Goal: Task Accomplishment & Management: Use online tool/utility

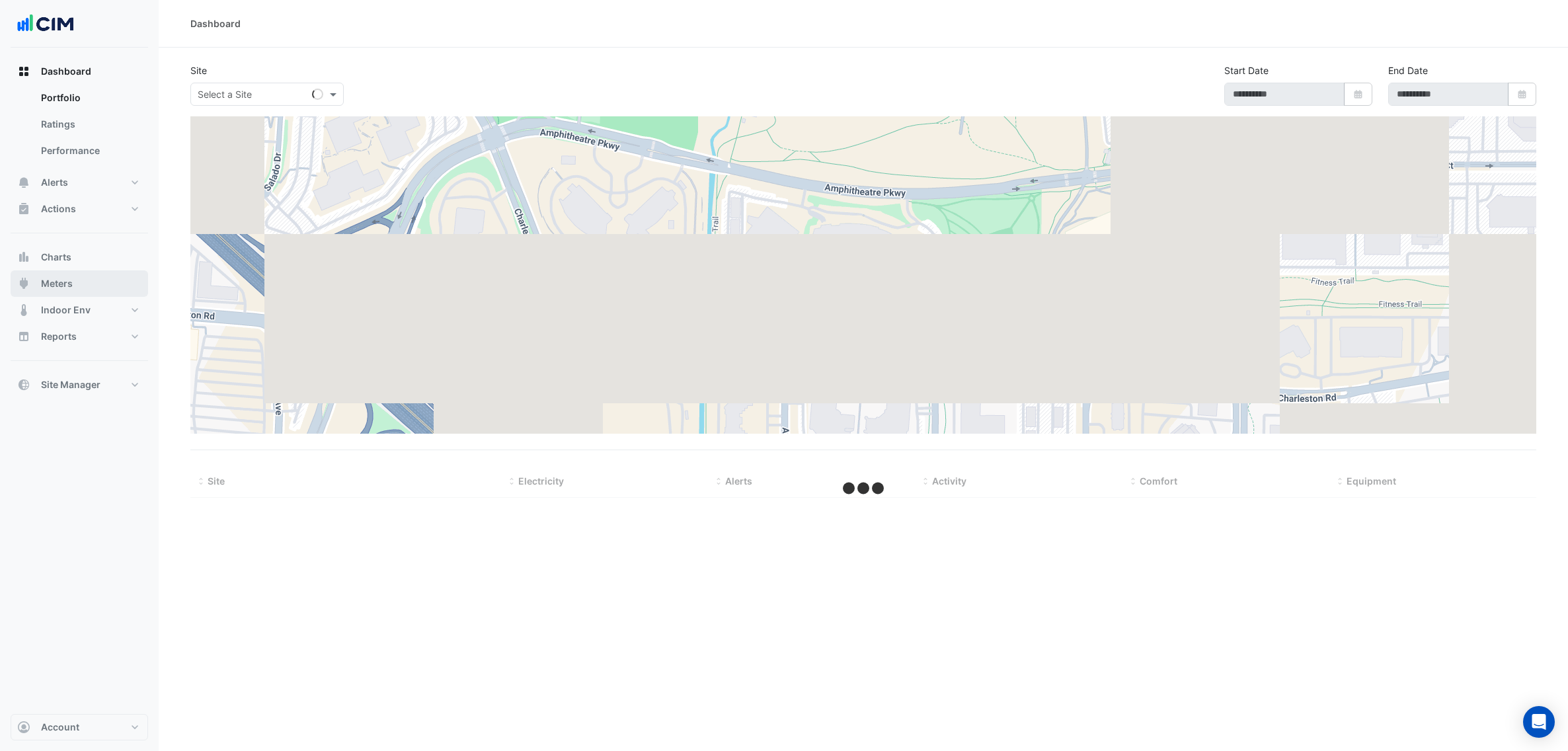
click at [38, 277] on button "Meters" at bounding box center [79, 283] width 138 height 27
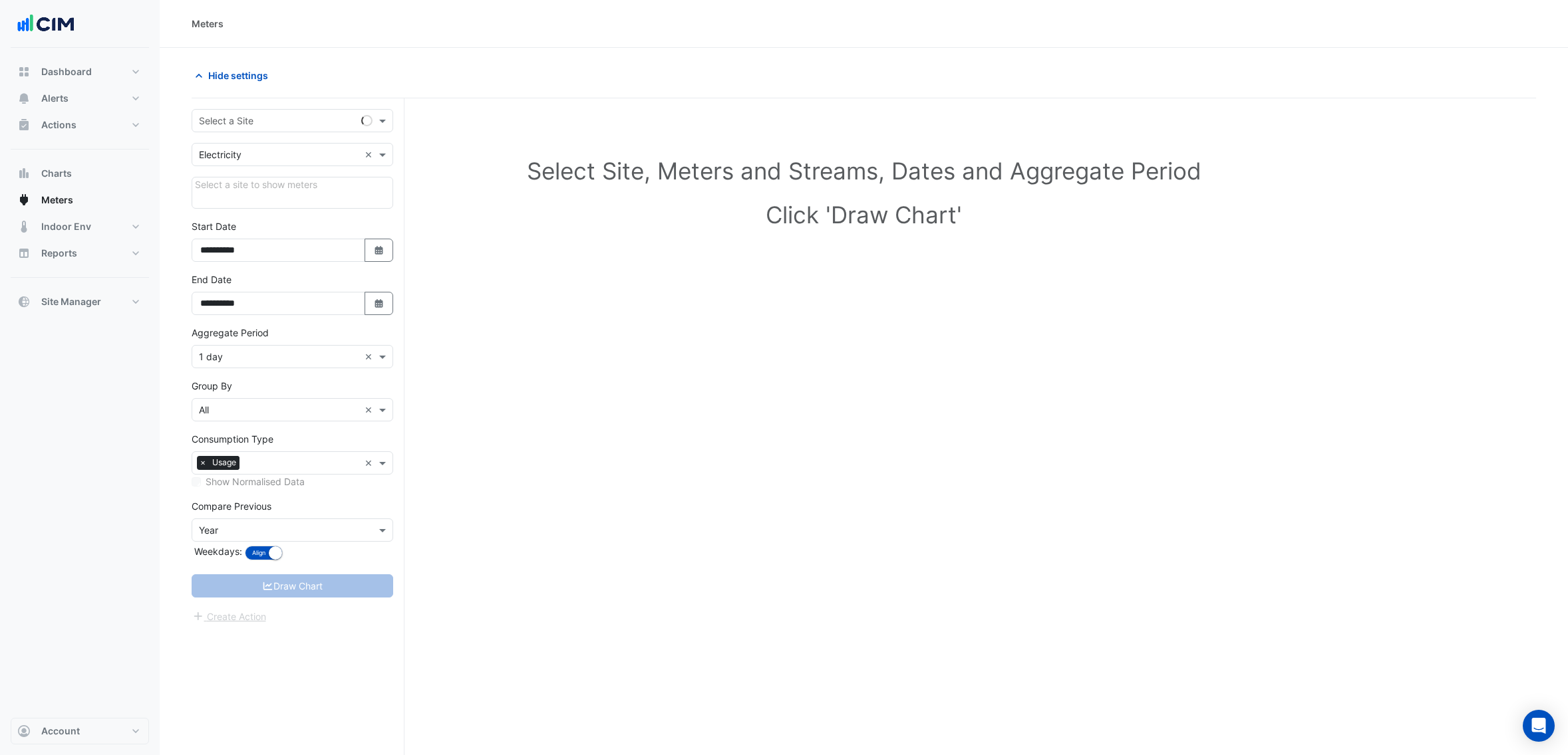
click at [266, 121] on input "text" at bounding box center [279, 121] width 160 height 14
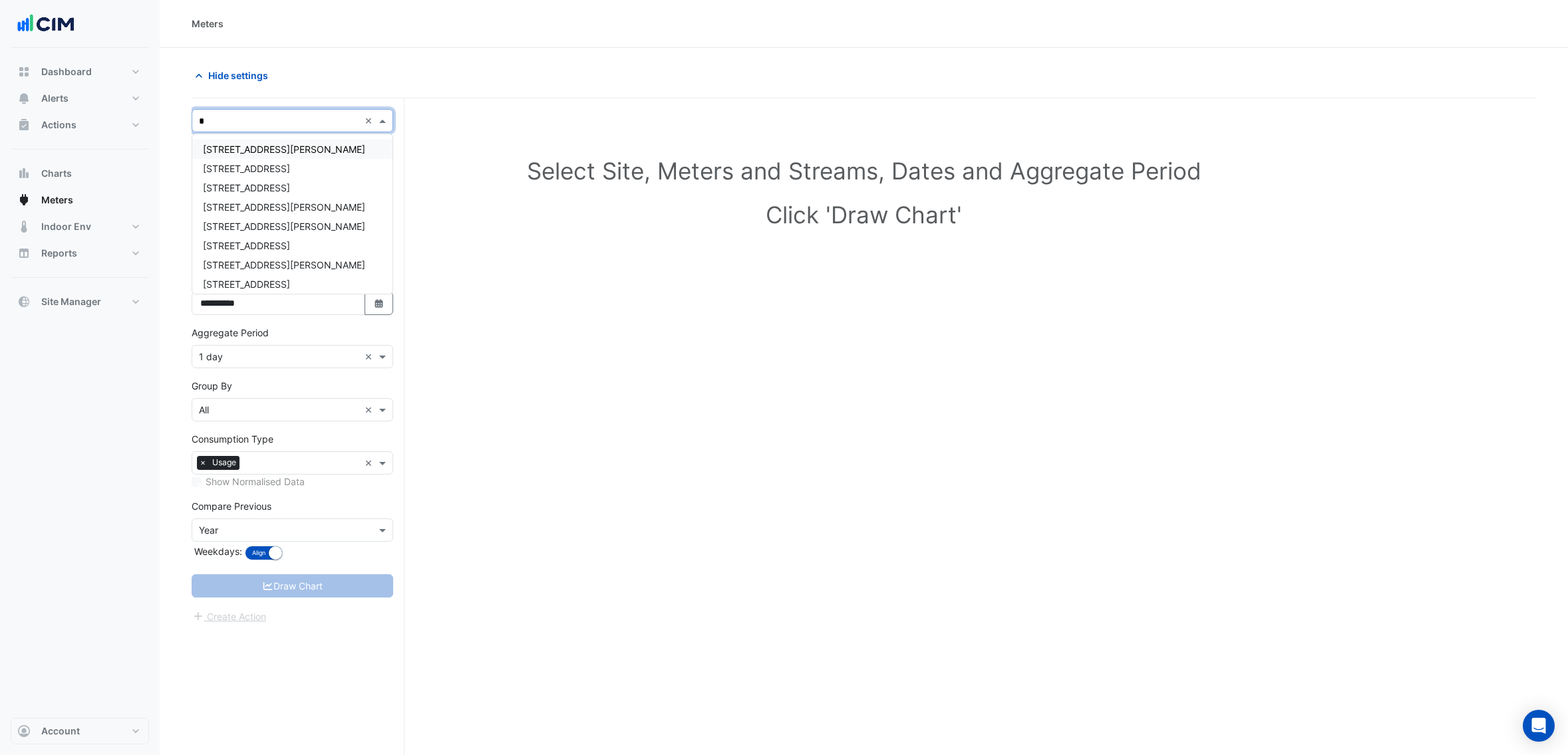
type input "**"
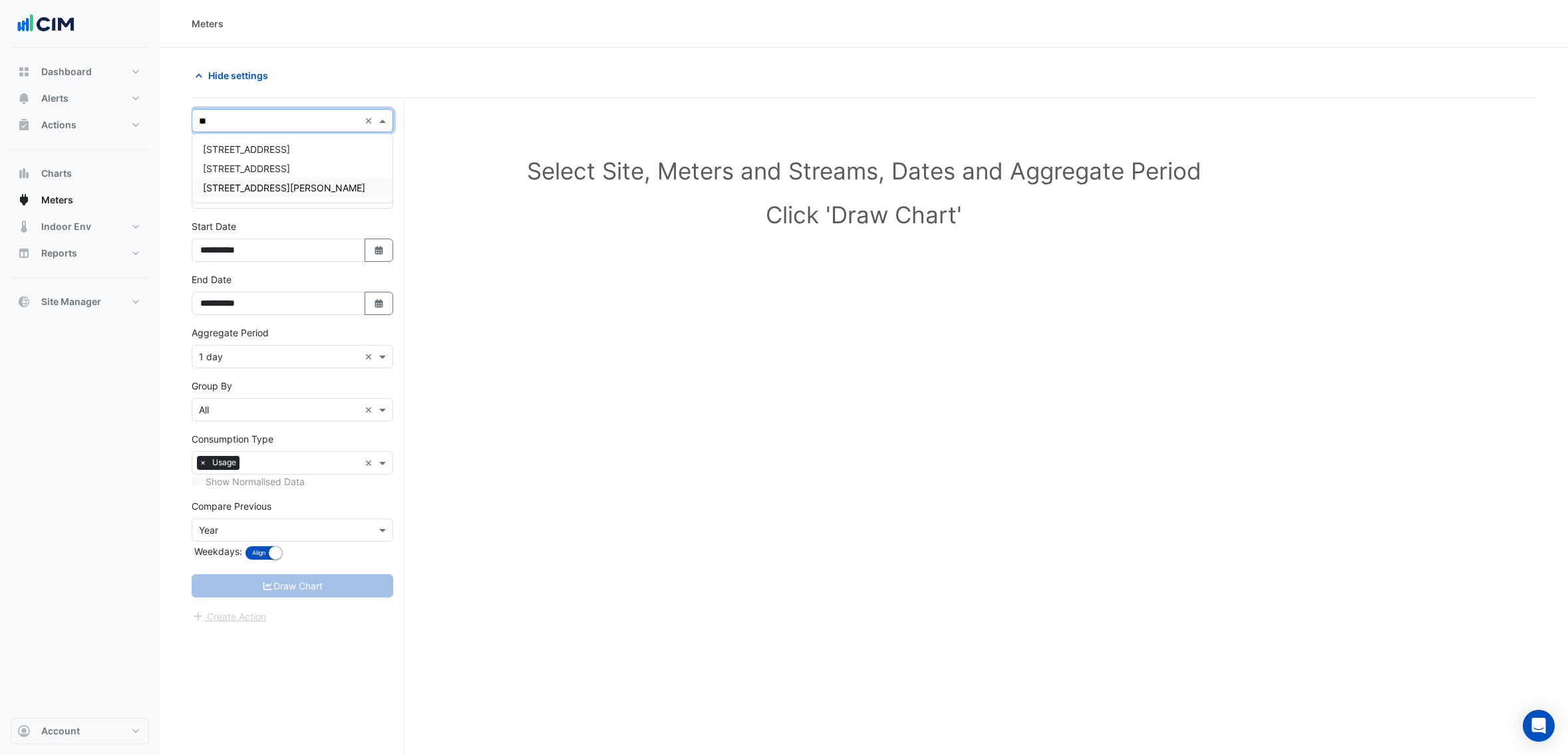
click at [277, 186] on span "[STREET_ADDRESS][PERSON_NAME]" at bounding box center [284, 187] width 162 height 11
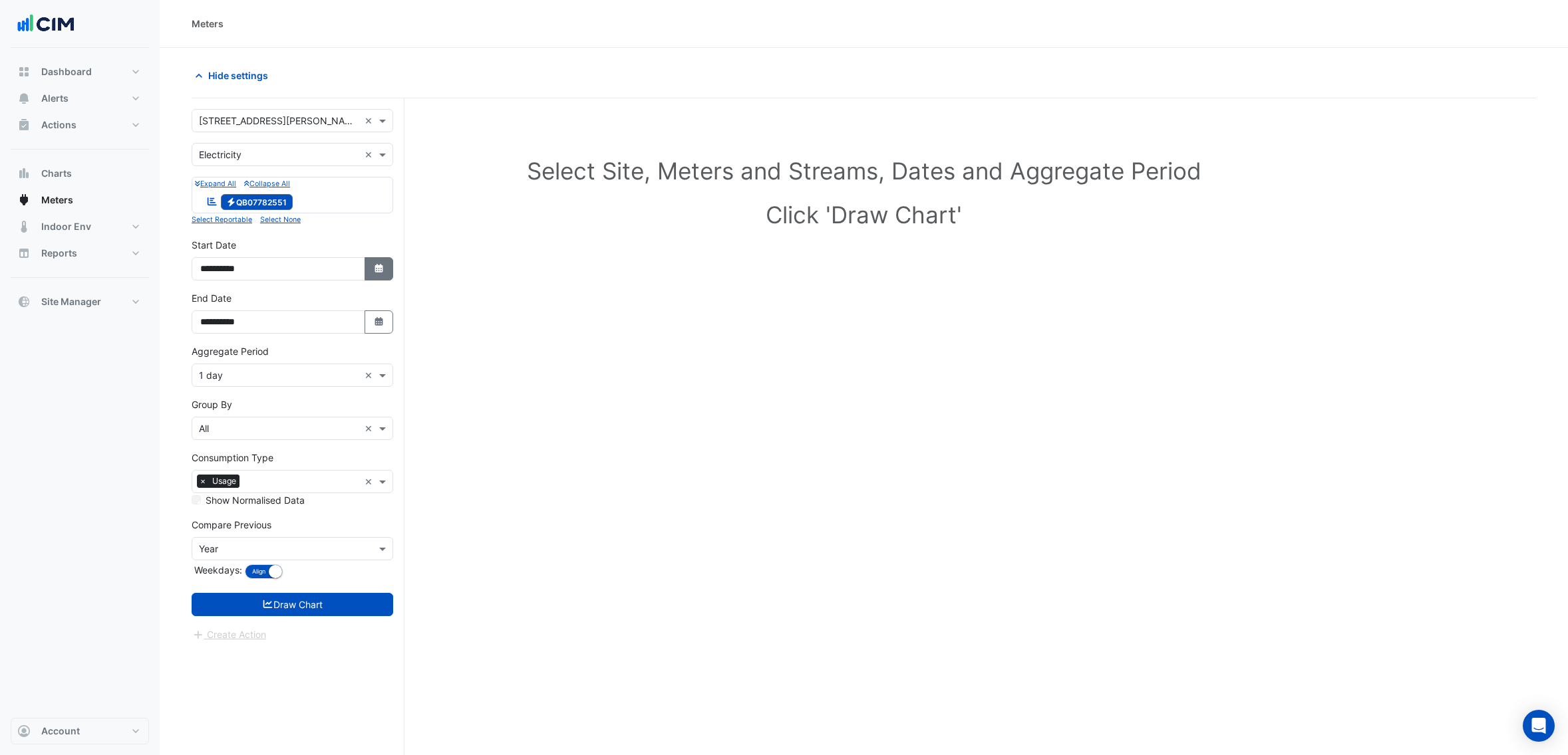
click at [368, 264] on button "Select Date" at bounding box center [379, 269] width 30 height 23
select select "*"
select select "****"
click at [214, 87] on button "Previous month" at bounding box center [214, 92] width 16 height 21
click at [214, 88] on span "Previous month" at bounding box center [214, 93] width 10 height 10
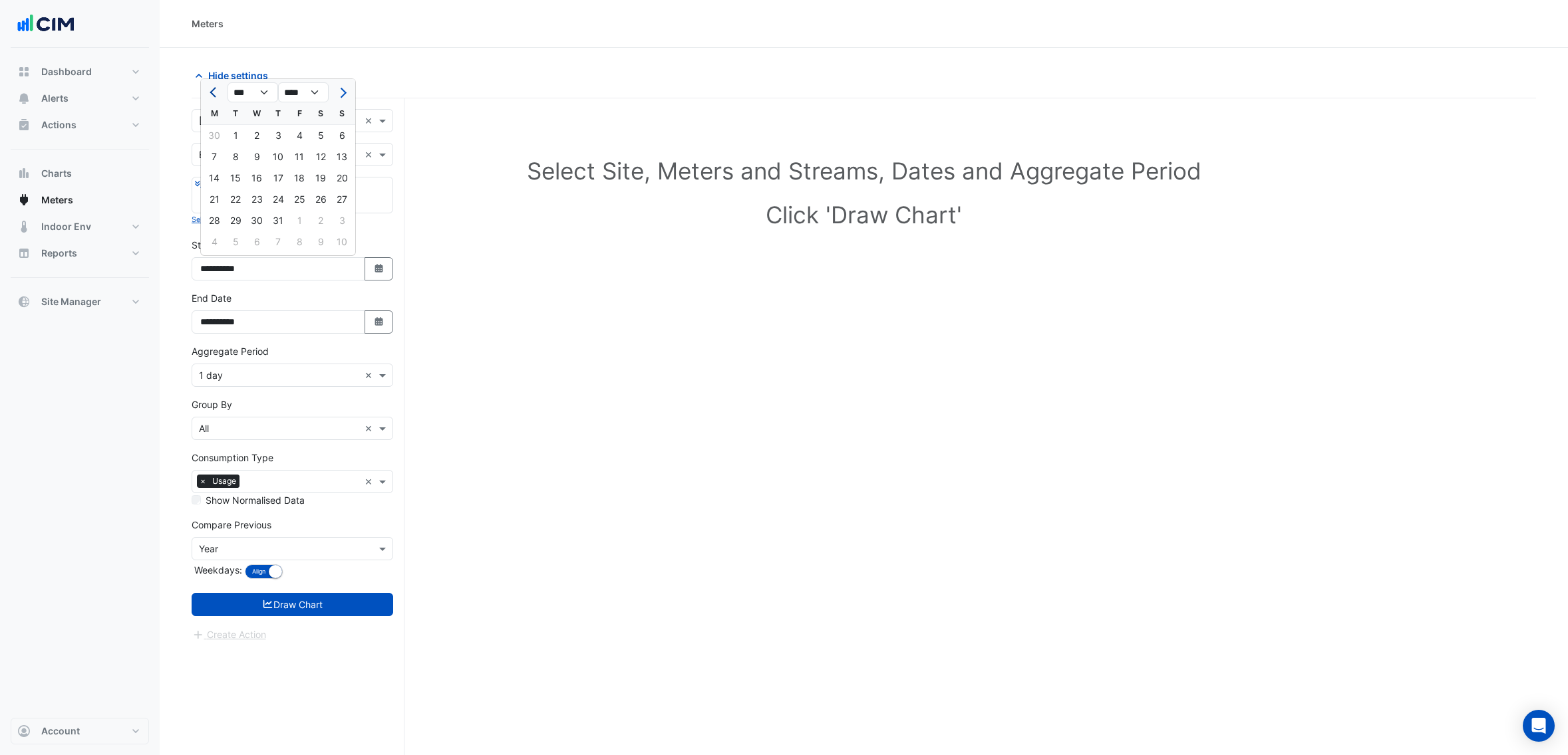
click at [214, 88] on span "Previous month" at bounding box center [214, 93] width 10 height 10
click at [214, 87] on button "Previous month" at bounding box center [214, 92] width 16 height 21
select select "*"
click at [281, 133] on div "1" at bounding box center [278, 135] width 21 height 21
type input "**********"
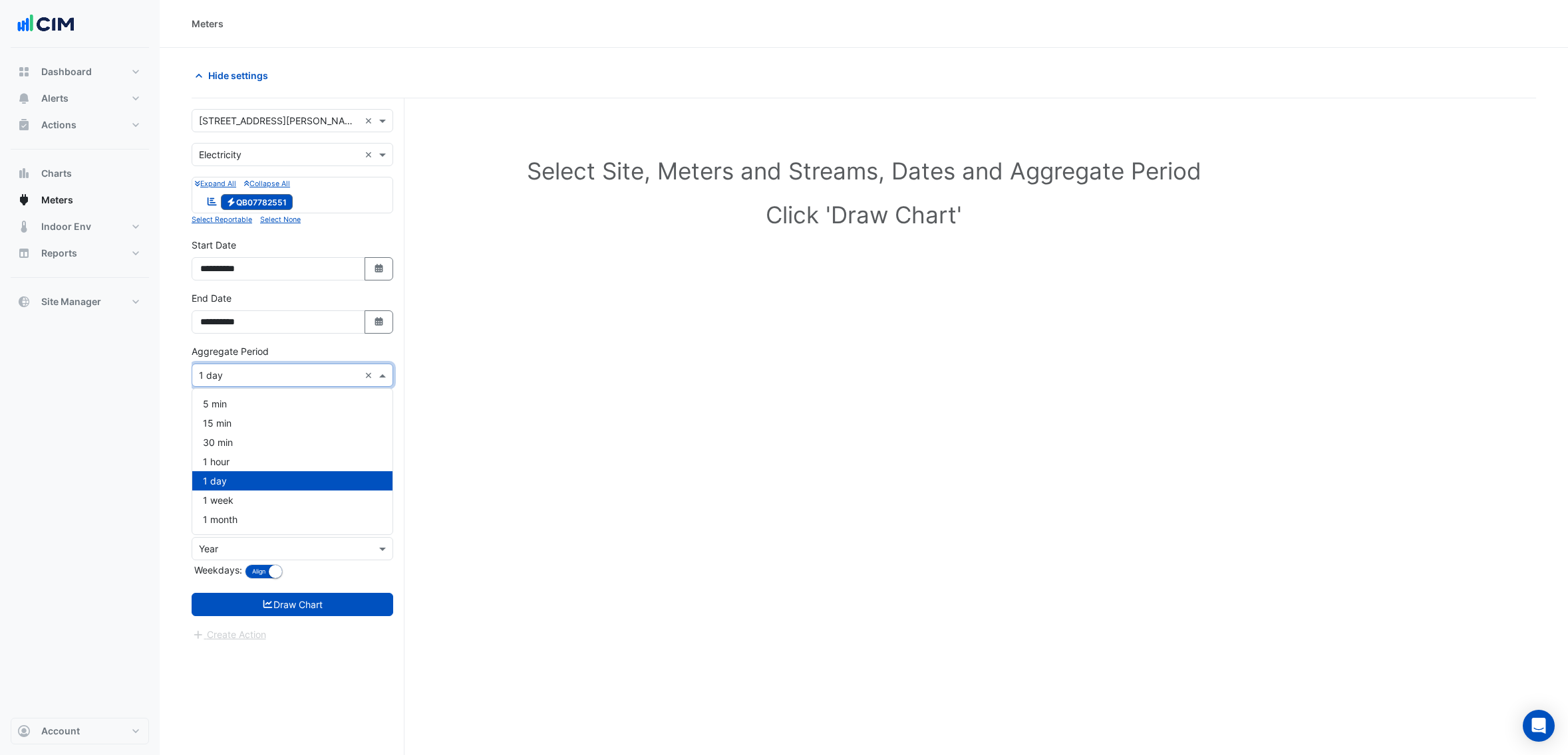
click at [238, 369] on input "text" at bounding box center [279, 375] width 160 height 14
click at [260, 523] on div "1 month" at bounding box center [293, 520] width 200 height 19
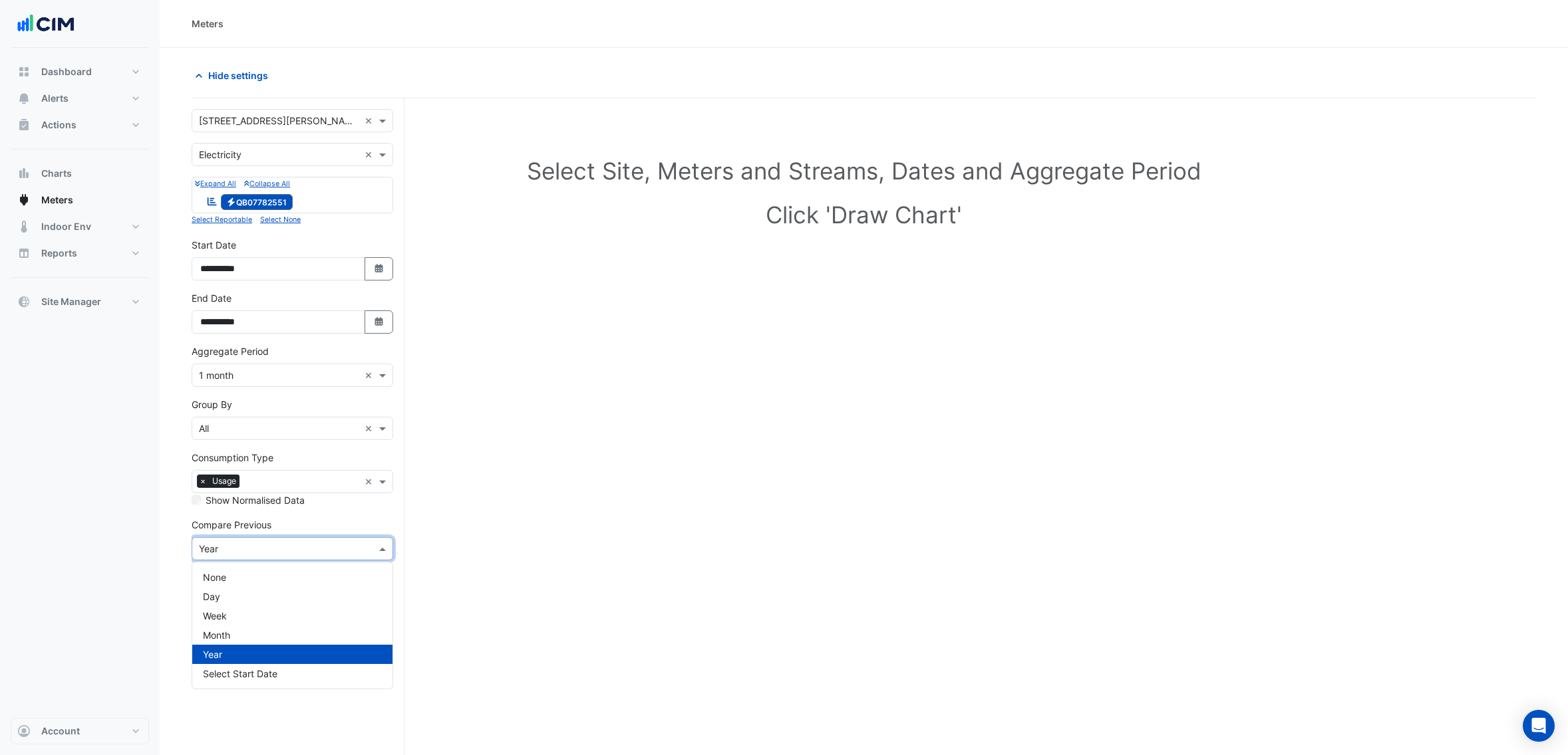
click at [287, 543] on input "text" at bounding box center [279, 549] width 160 height 14
click at [253, 582] on div "None" at bounding box center [293, 577] width 200 height 19
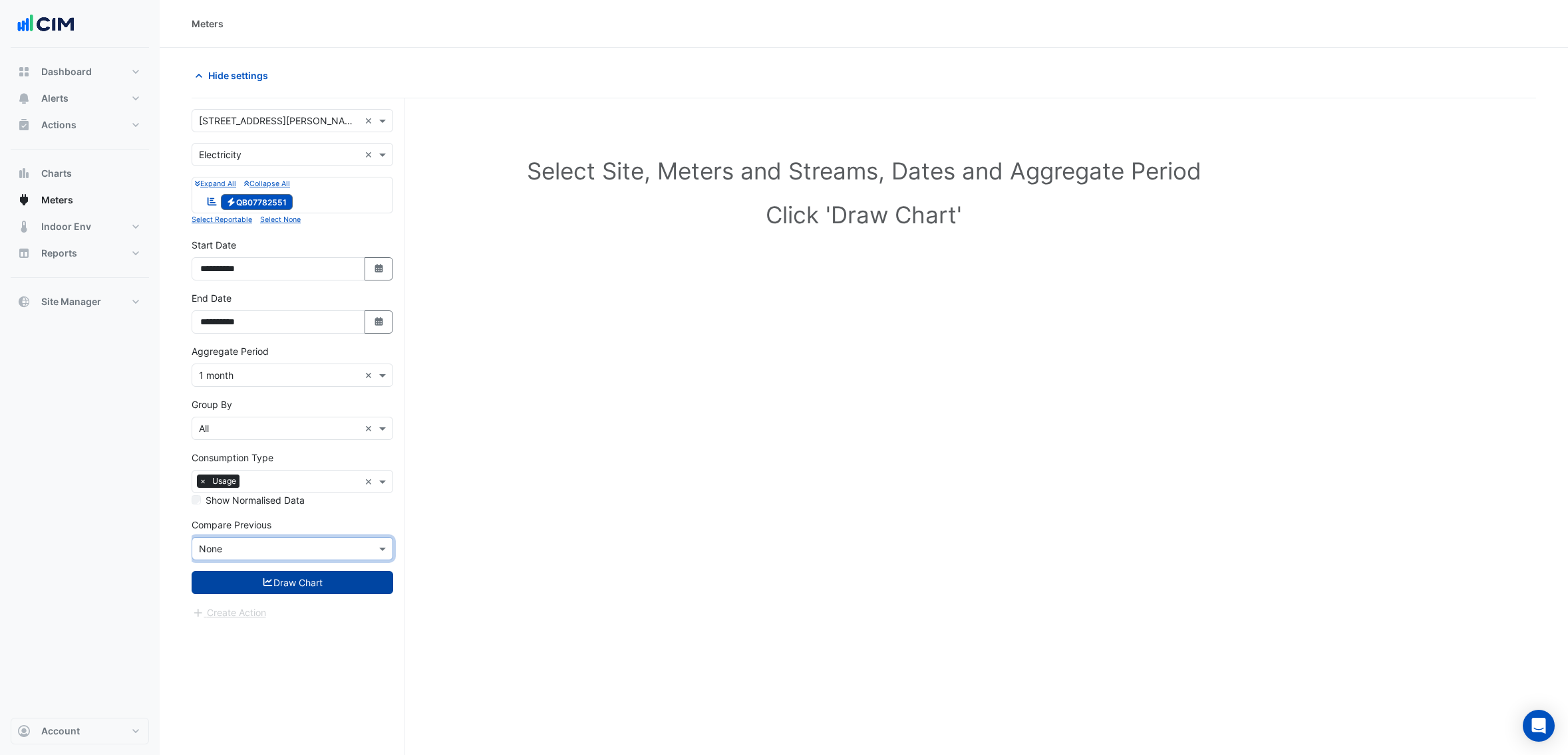
click at [285, 575] on button "Draw Chart" at bounding box center [293, 582] width 201 height 23
